Goal: Check status: Check status

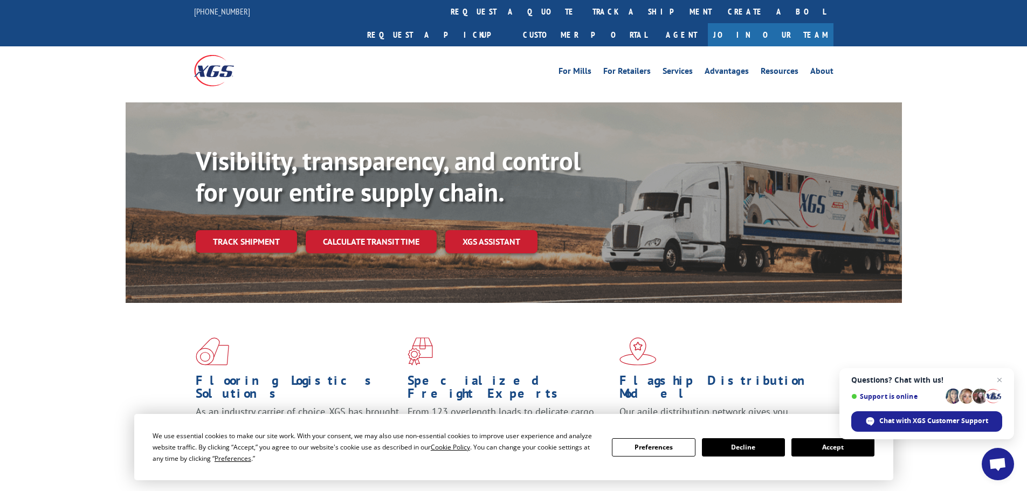
click at [483, 46] on div "For Mills For Retailers Services Advantages Resources About For Mills For Retai…" at bounding box center [513, 70] width 639 height 48
click at [584, 19] on link "track a shipment" at bounding box center [651, 11] width 135 height 23
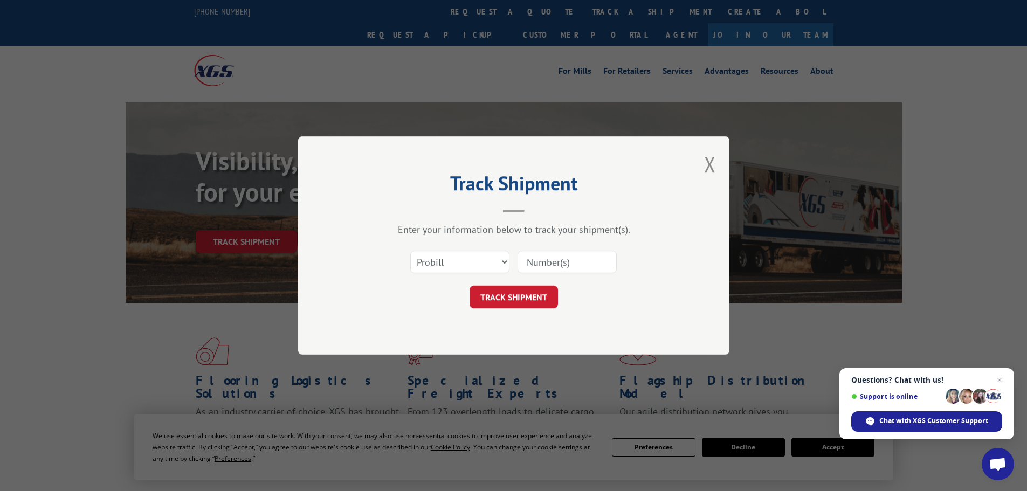
click at [559, 260] on input at bounding box center [566, 262] width 99 height 23
type input "17469238"
click at [542, 303] on button "TRACK SHIPMENT" at bounding box center [513, 297] width 88 height 23
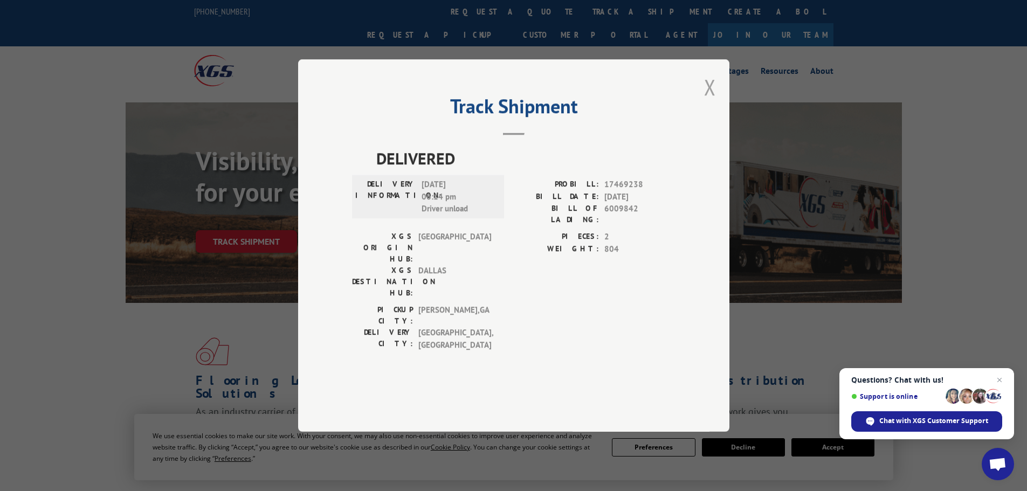
click at [705, 101] on button "Close modal" at bounding box center [710, 87] width 12 height 29
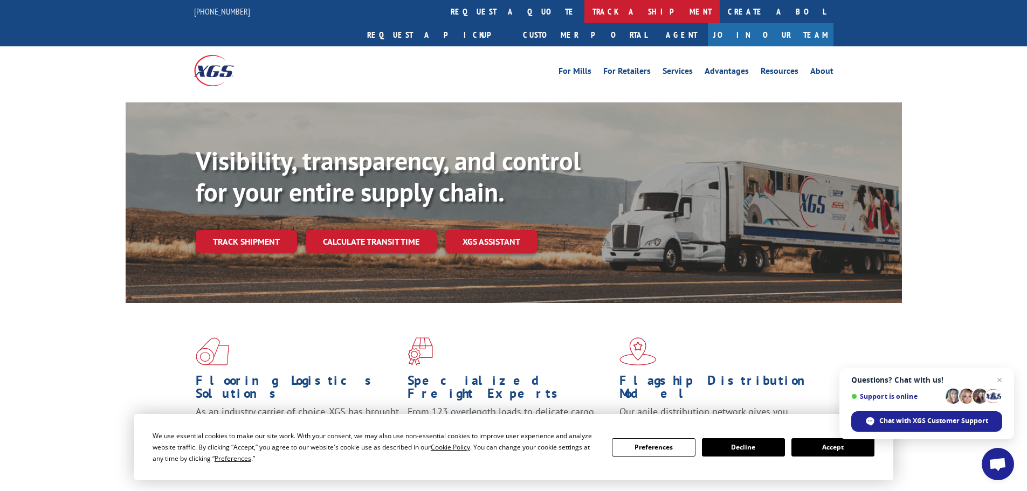
click at [584, 18] on link "track a shipment" at bounding box center [651, 11] width 135 height 23
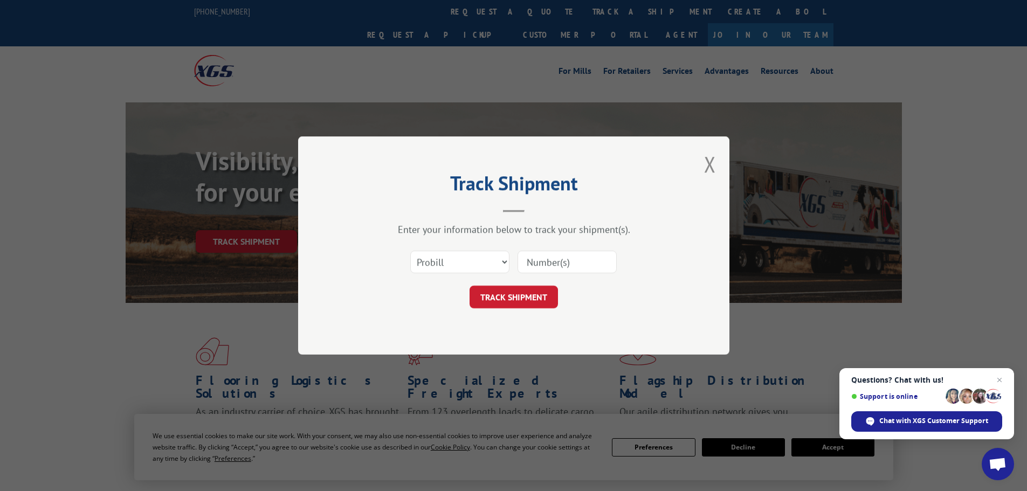
drag, startPoint x: 495, startPoint y: 249, endPoint x: 491, endPoint y: 269, distance: 20.9
click at [494, 252] on div "Select category... Probill BOL PO" at bounding box center [513, 262] width 323 height 36
click at [490, 271] on select "Select category... Probill BOL PO" at bounding box center [459, 262] width 99 height 23
select select "bol"
click at [410, 251] on select "Select category... Probill BOL PO" at bounding box center [459, 262] width 99 height 23
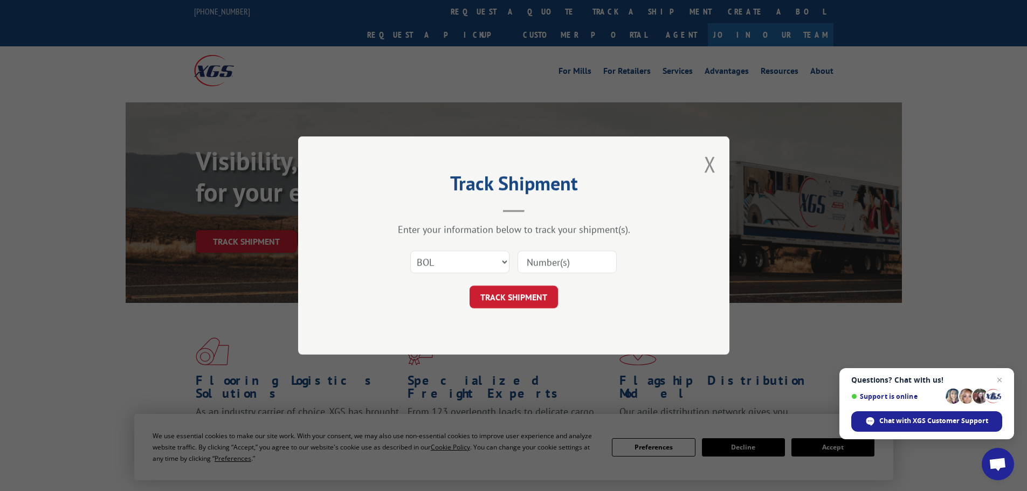
click at [549, 262] on input at bounding box center [566, 262] width 99 height 23
type input "449429"
click button "TRACK SHIPMENT" at bounding box center [513, 297] width 88 height 23
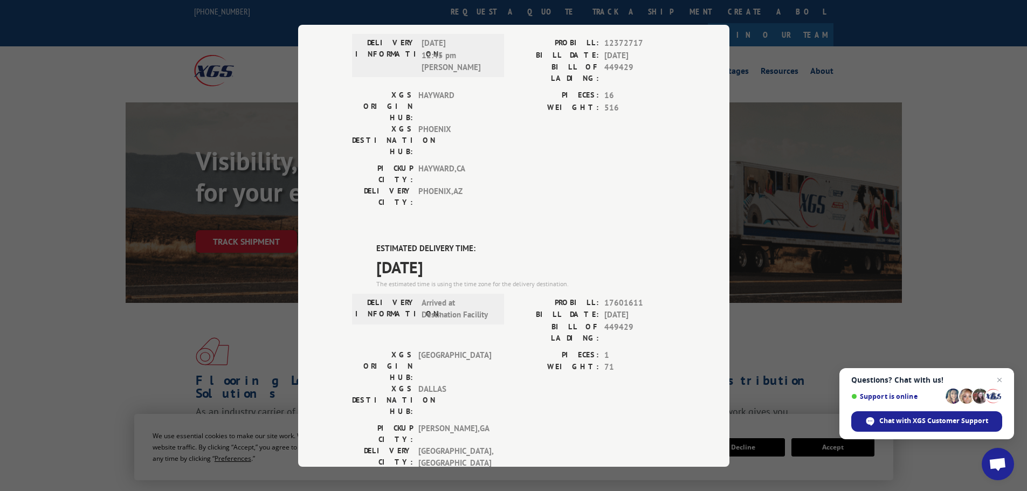
scroll to position [108, 0]
drag, startPoint x: 599, startPoint y: 238, endPoint x: 643, endPoint y: 240, distance: 43.7
click at [643, 295] on div "PROBILL: 17601611" at bounding box center [595, 301] width 162 height 12
copy span "17601611"
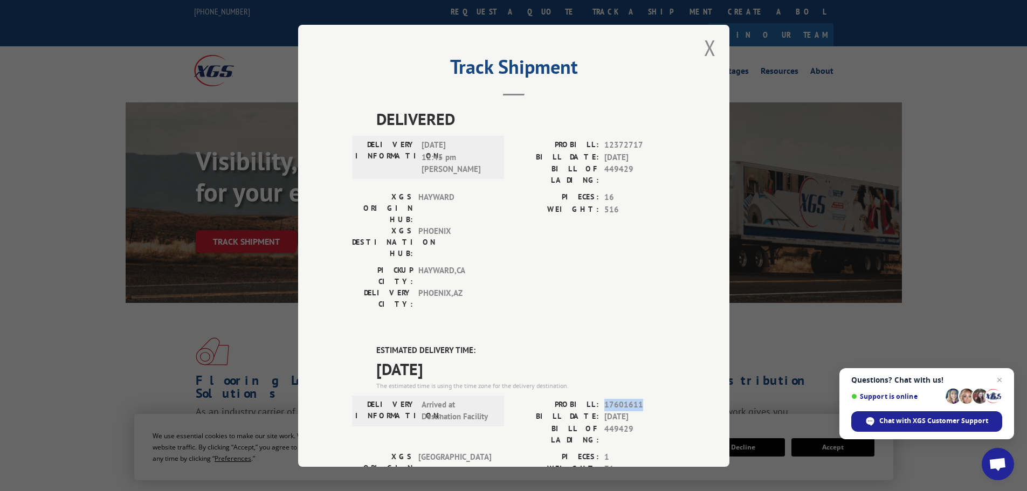
scroll to position [0, 0]
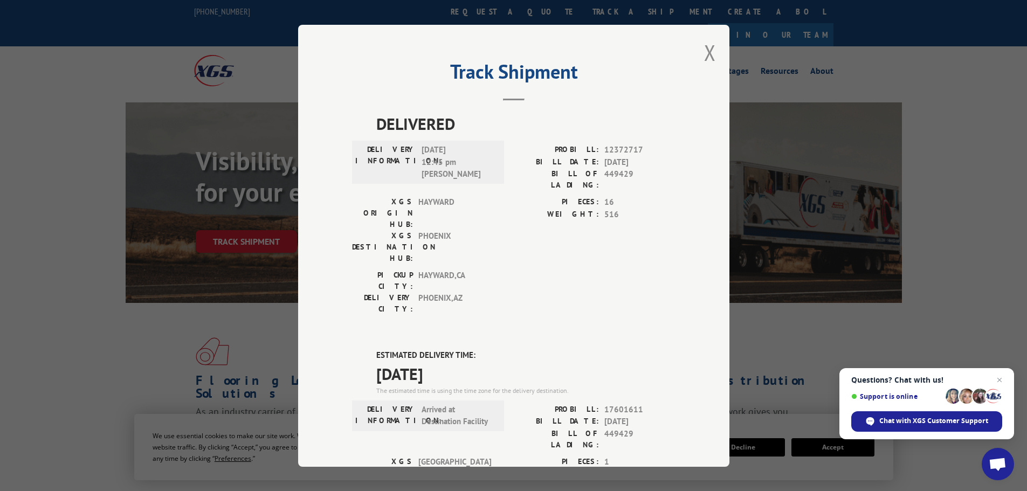
click at [711, 58] on div "Track Shipment DELIVERED DELIVERY INFORMATION: [DATE] 12:45 pm [PERSON_NAME]: 1…" at bounding box center [513, 246] width 431 height 442
drag, startPoint x: 712, startPoint y: 56, endPoint x: 707, endPoint y: 54, distance: 5.6
click at [709, 56] on div "Track Shipment DELIVERED DELIVERY INFORMATION: [DATE] 12:45 pm [PERSON_NAME]: 1…" at bounding box center [513, 246] width 431 height 442
click at [707, 54] on button "Close modal" at bounding box center [710, 52] width 12 height 29
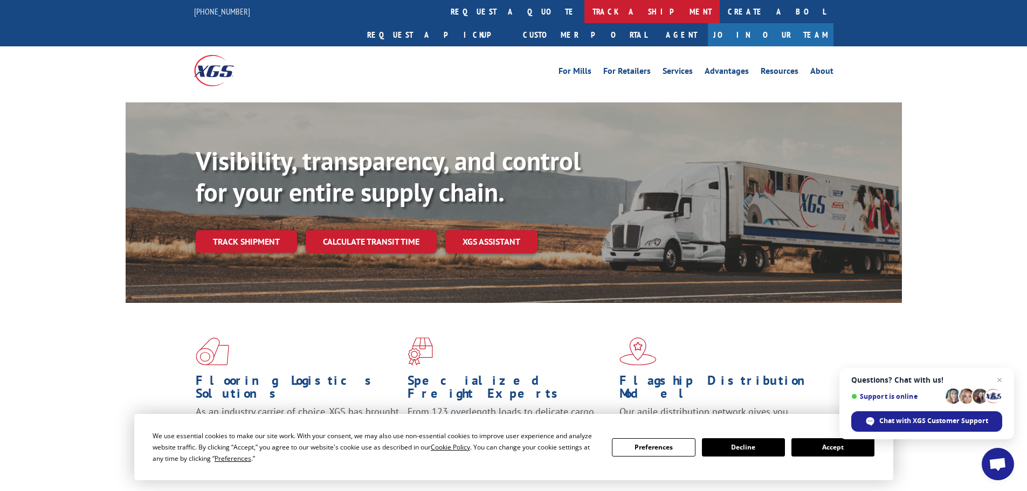
click at [584, 10] on link "track a shipment" at bounding box center [651, 11] width 135 height 23
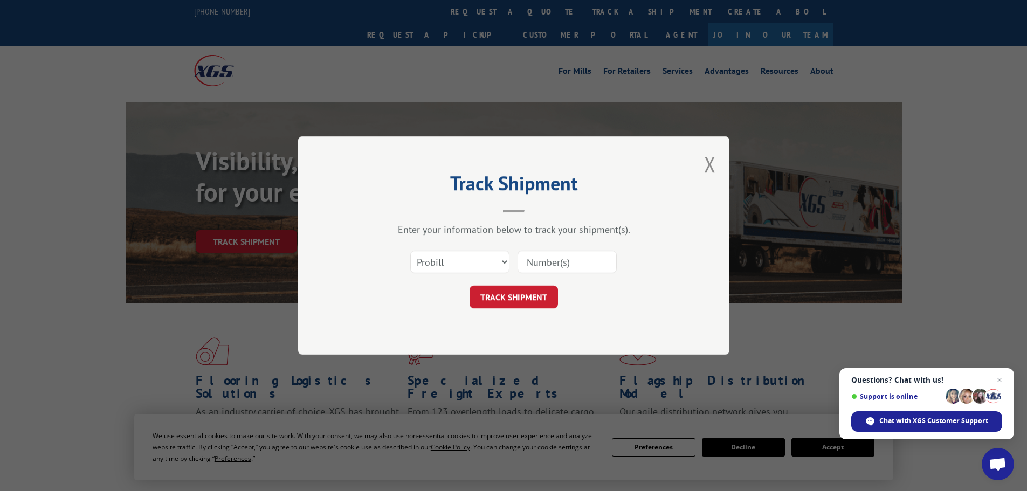
click at [555, 274] on div at bounding box center [566, 262] width 99 height 25
click at [568, 254] on input at bounding box center [566, 262] width 99 height 23
paste input "17601611"
type input "17601611"
click at [536, 293] on button "TRACK SHIPMENT" at bounding box center [513, 297] width 88 height 23
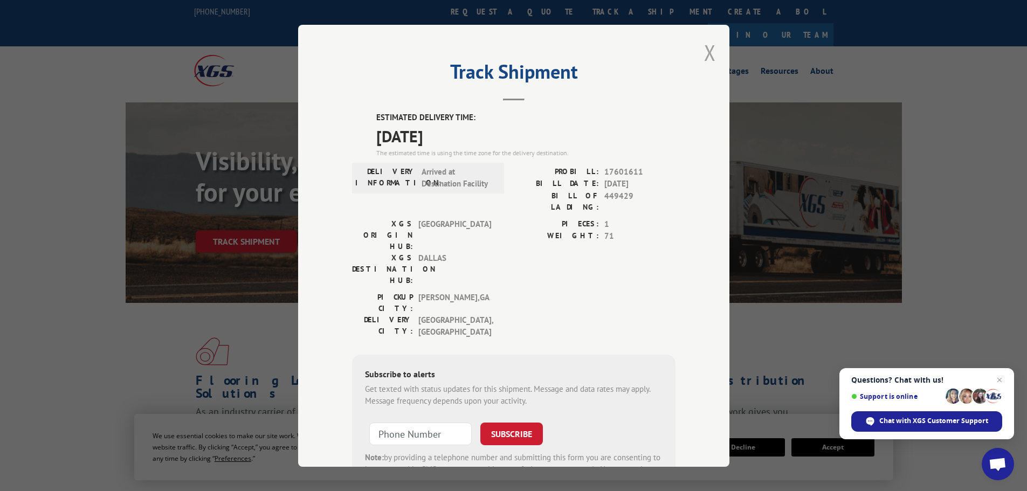
click at [704, 53] on button "Close modal" at bounding box center [710, 52] width 12 height 29
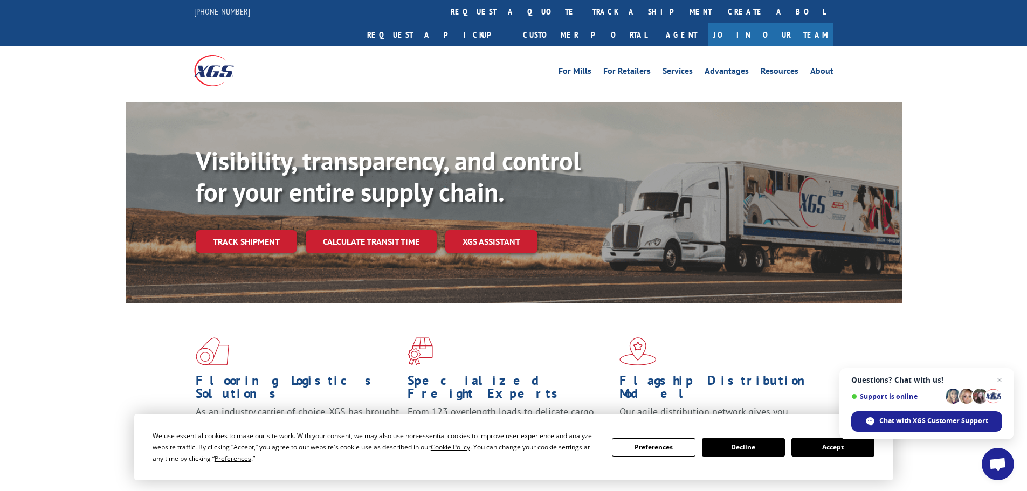
click at [500, 46] on div "For Mills For Retailers Services Advantages Resources About For Mills For Retai…" at bounding box center [513, 70] width 639 height 48
click at [584, 17] on link "track a shipment" at bounding box center [651, 11] width 135 height 23
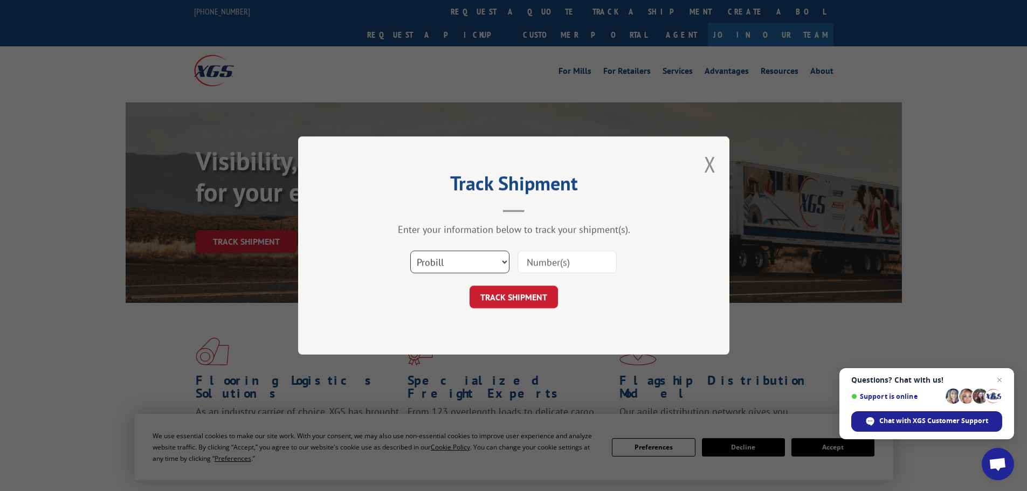
click at [444, 265] on select "Select category... Probill BOL PO" at bounding box center [459, 262] width 99 height 23
select select "bol"
click at [410, 251] on select "Select category... Probill BOL PO" at bounding box center [459, 262] width 99 height 23
paste input "17517273"
type input "17517273"
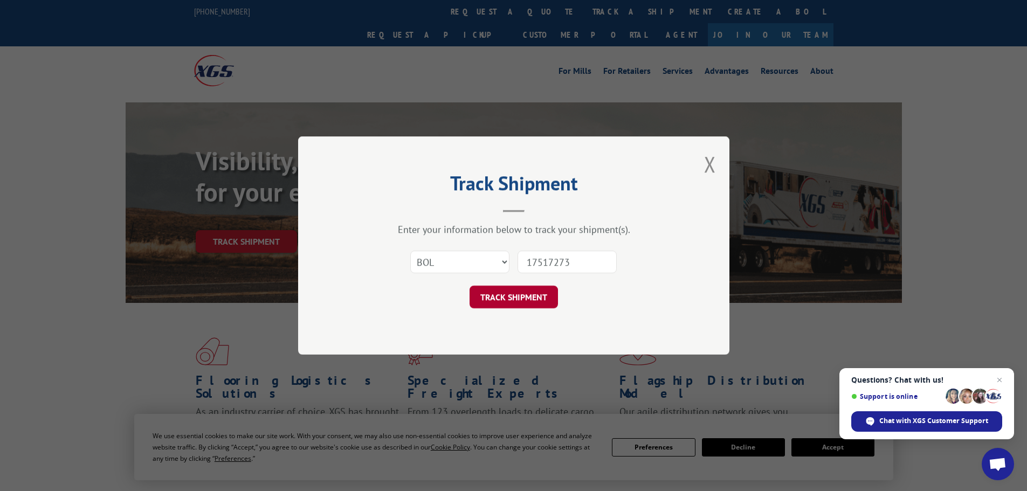
click at [527, 295] on button "TRACK SHIPMENT" at bounding box center [513, 297] width 88 height 23
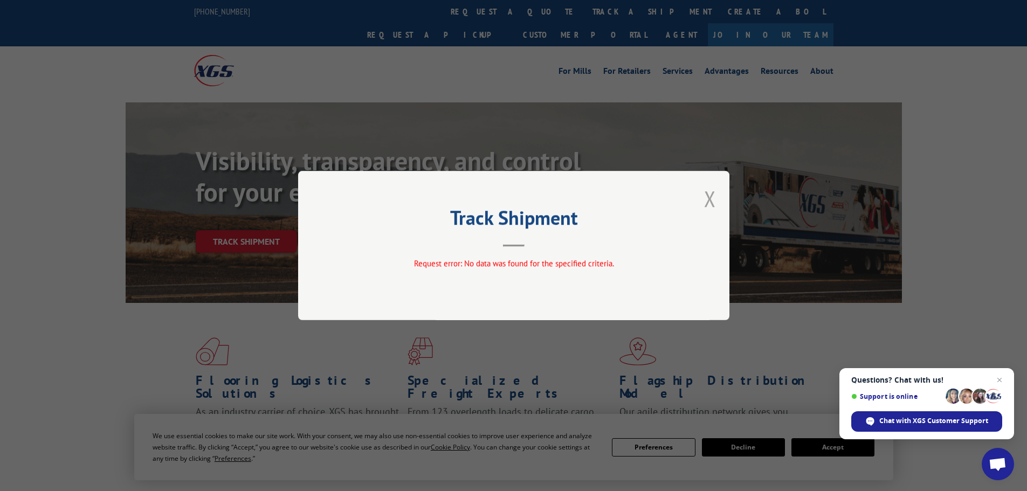
click at [710, 200] on button "Close modal" at bounding box center [710, 198] width 12 height 29
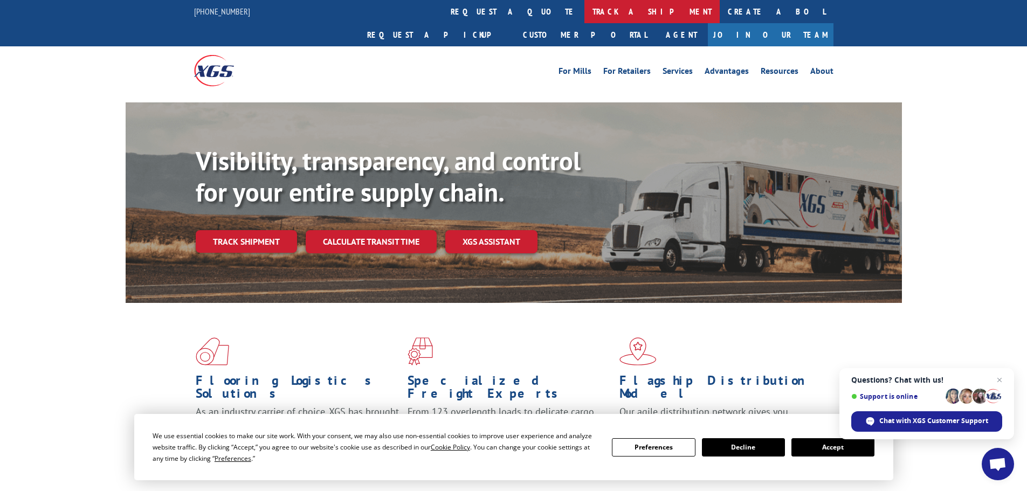
click at [584, 11] on link "track a shipment" at bounding box center [651, 11] width 135 height 23
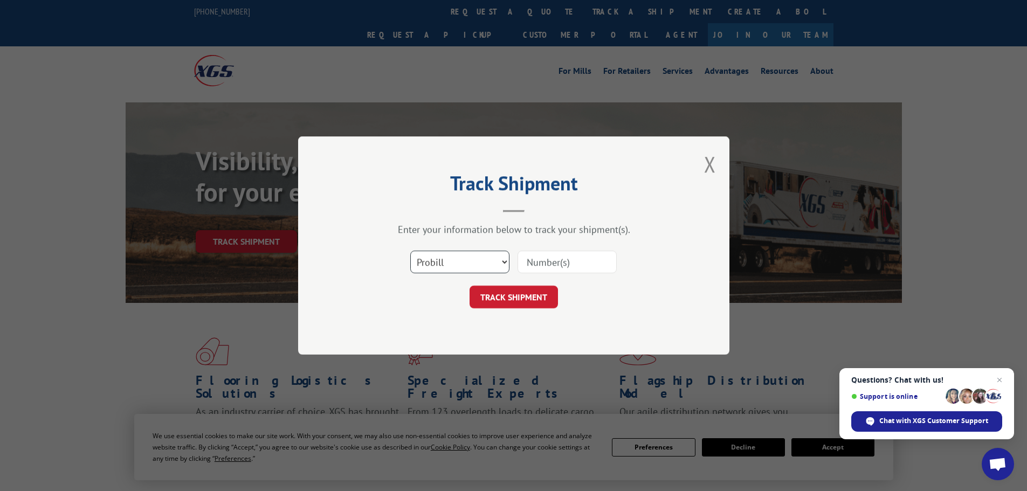
drag, startPoint x: 491, startPoint y: 260, endPoint x: 495, endPoint y: 254, distance: 7.8
click at [491, 260] on select "Select category... Probill BOL PO" at bounding box center [459, 262] width 99 height 23
paste input "17517273"
type input "17517273"
click at [533, 291] on button "TRACK SHIPMENT" at bounding box center [513, 297] width 88 height 23
